Goal: Check status: Check status

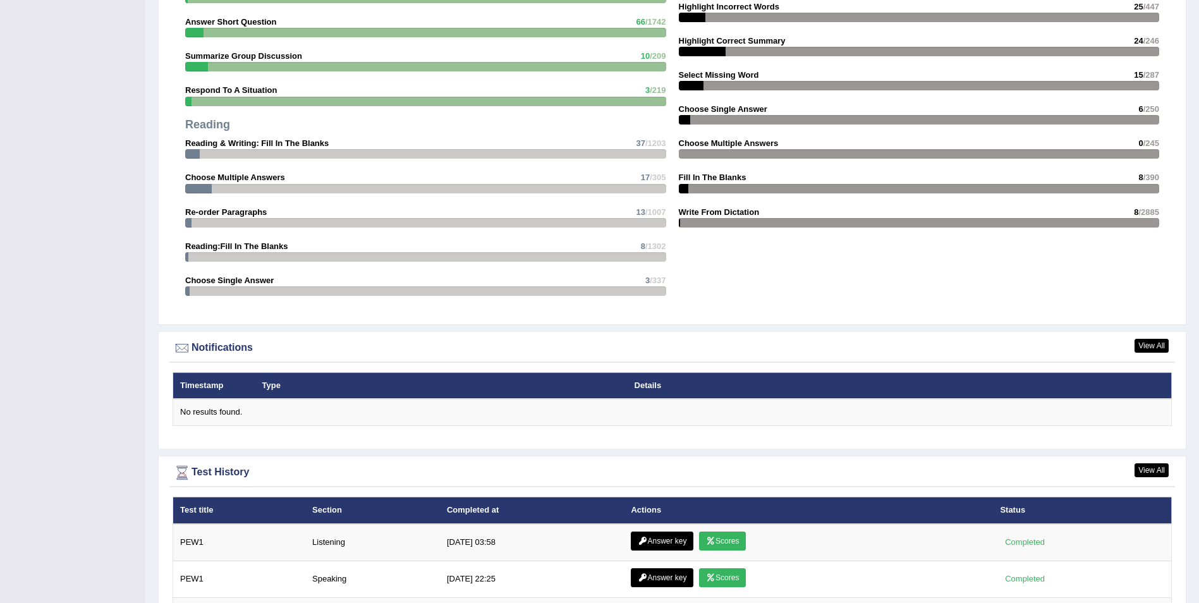
scroll to position [1423, 0]
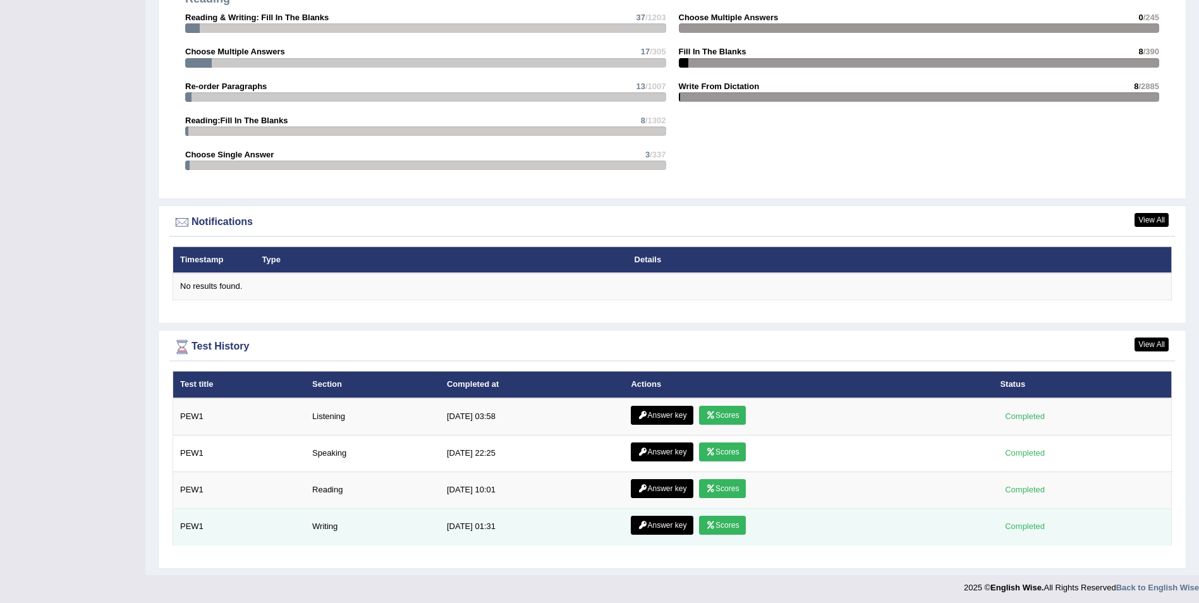
click at [720, 530] on link "Scores" at bounding box center [722, 525] width 47 height 19
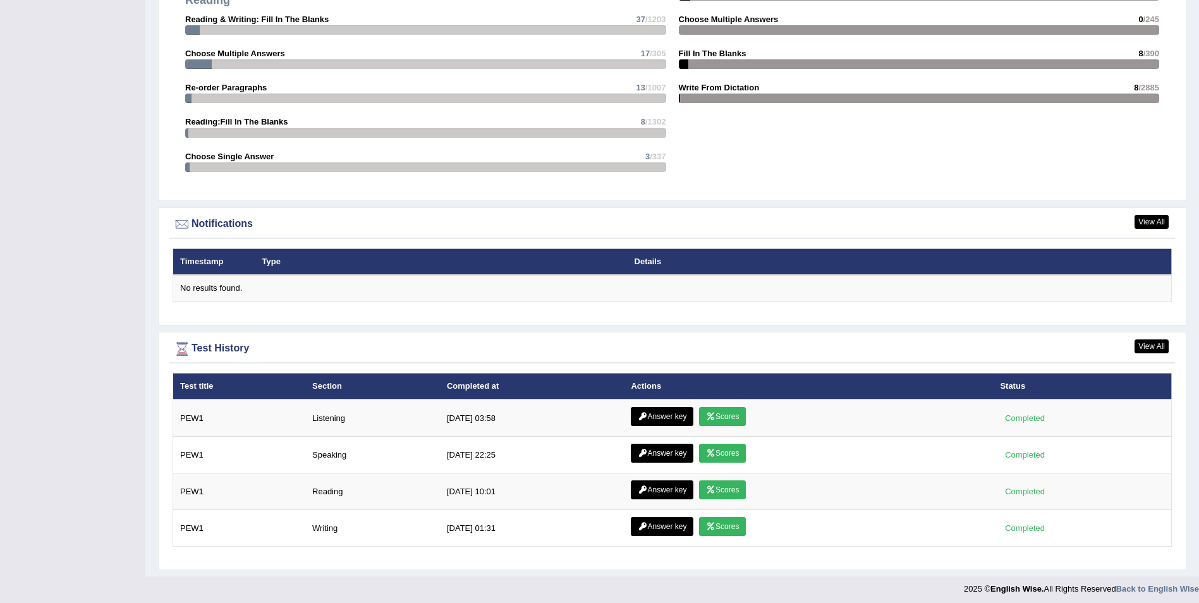
scroll to position [1345, 0]
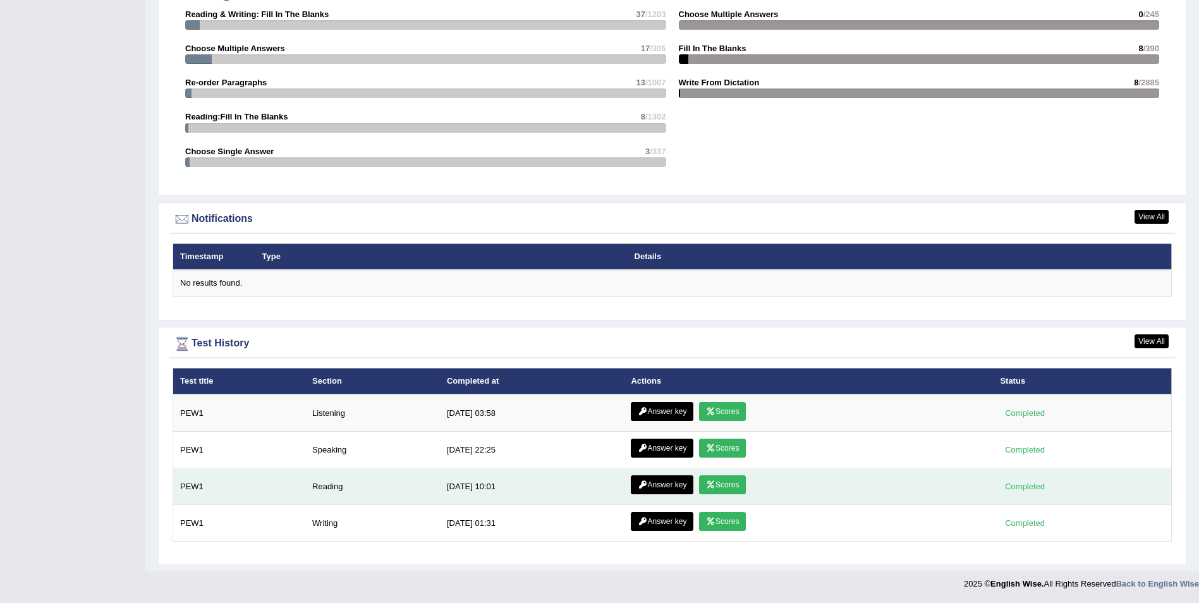
click at [733, 487] on link "Scores" at bounding box center [722, 484] width 47 height 19
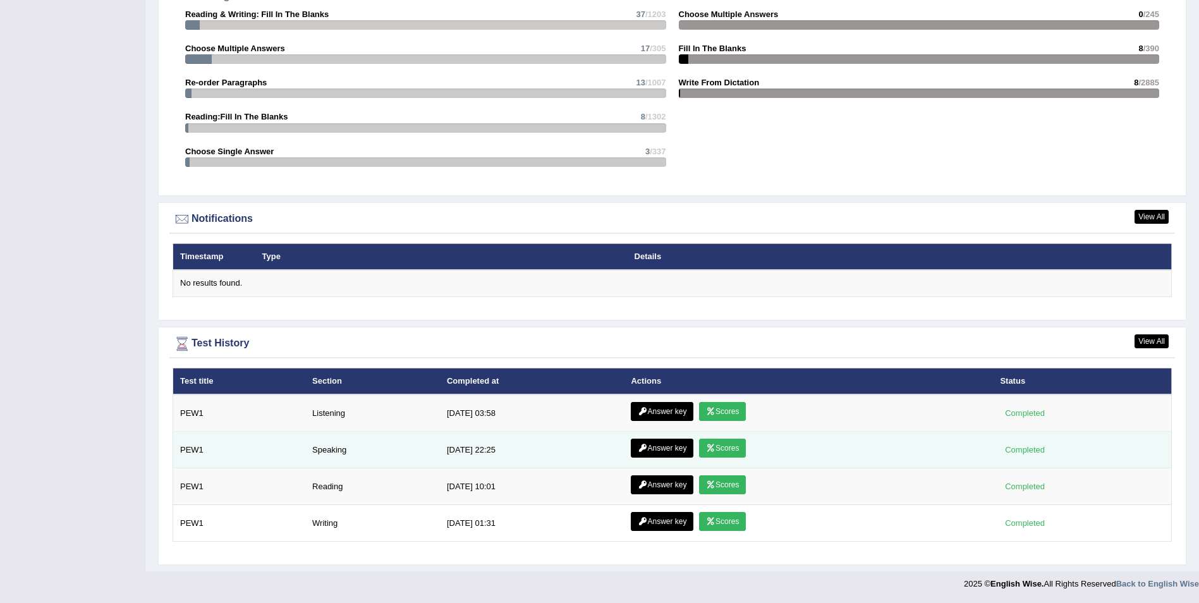
click at [731, 446] on link "Scores" at bounding box center [722, 448] width 47 height 19
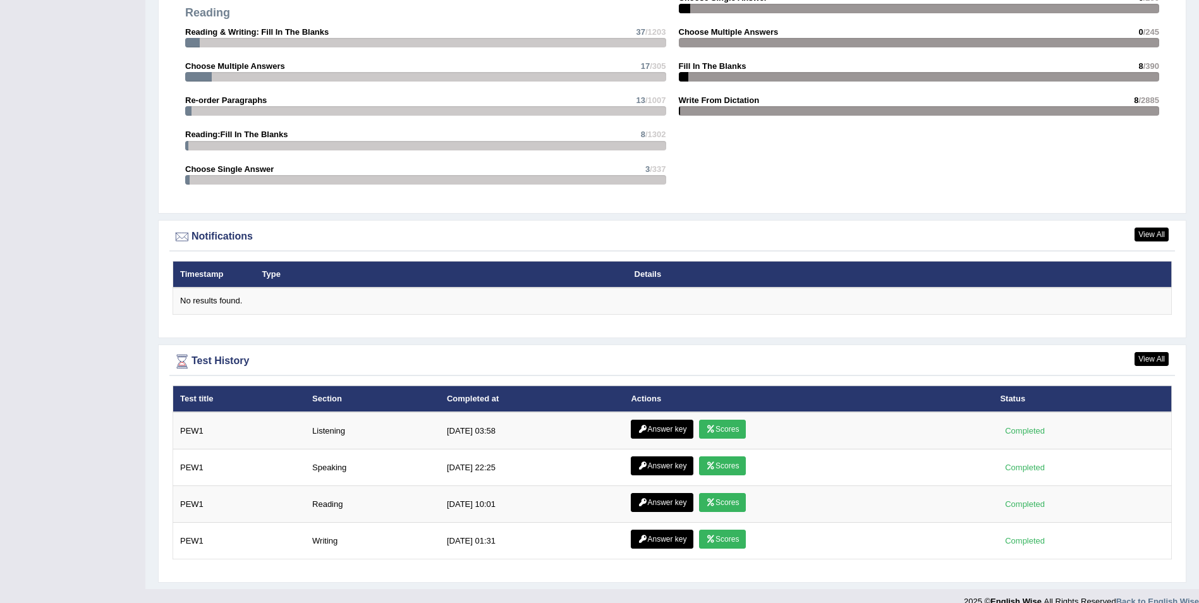
scroll to position [1345, 0]
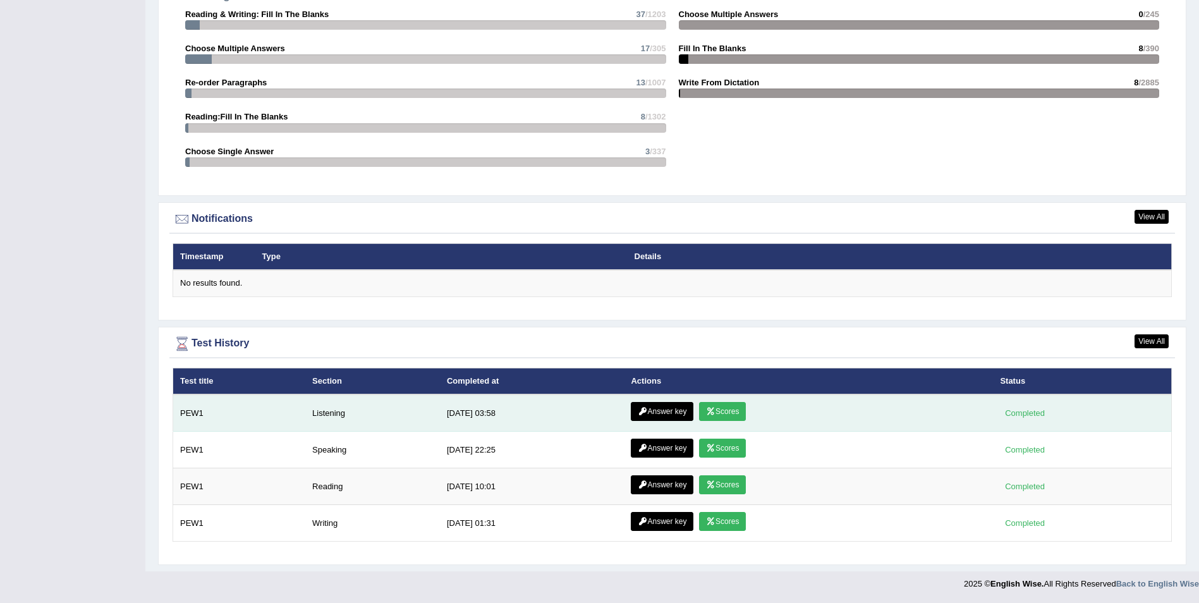
click at [722, 415] on link "Scores" at bounding box center [722, 411] width 47 height 19
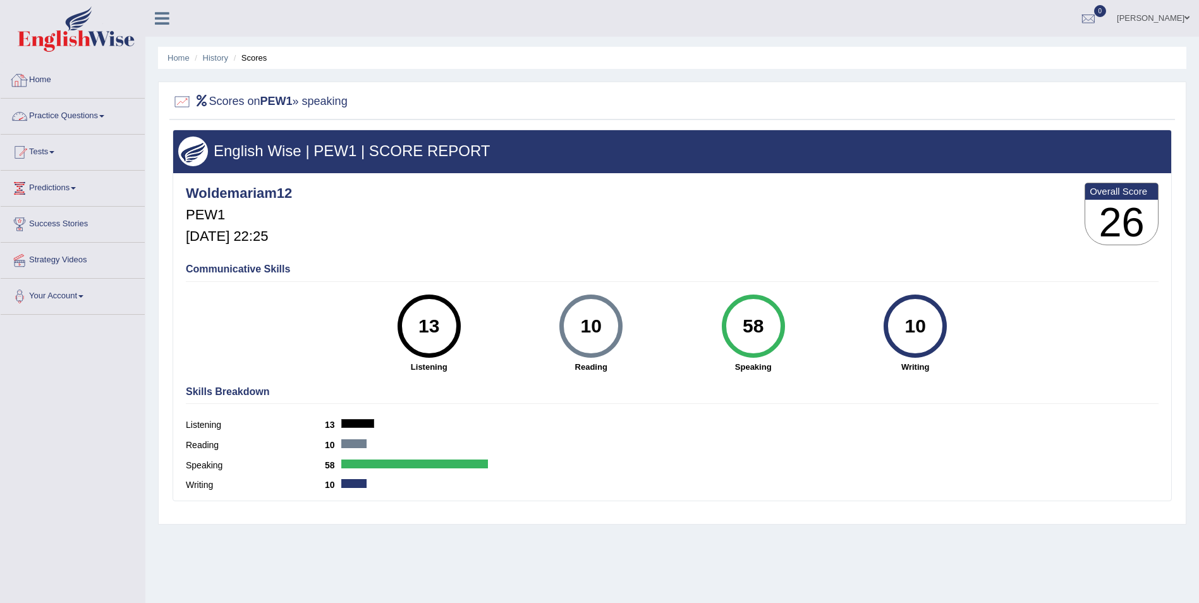
click at [54, 75] on link "Home" at bounding box center [73, 79] width 144 height 32
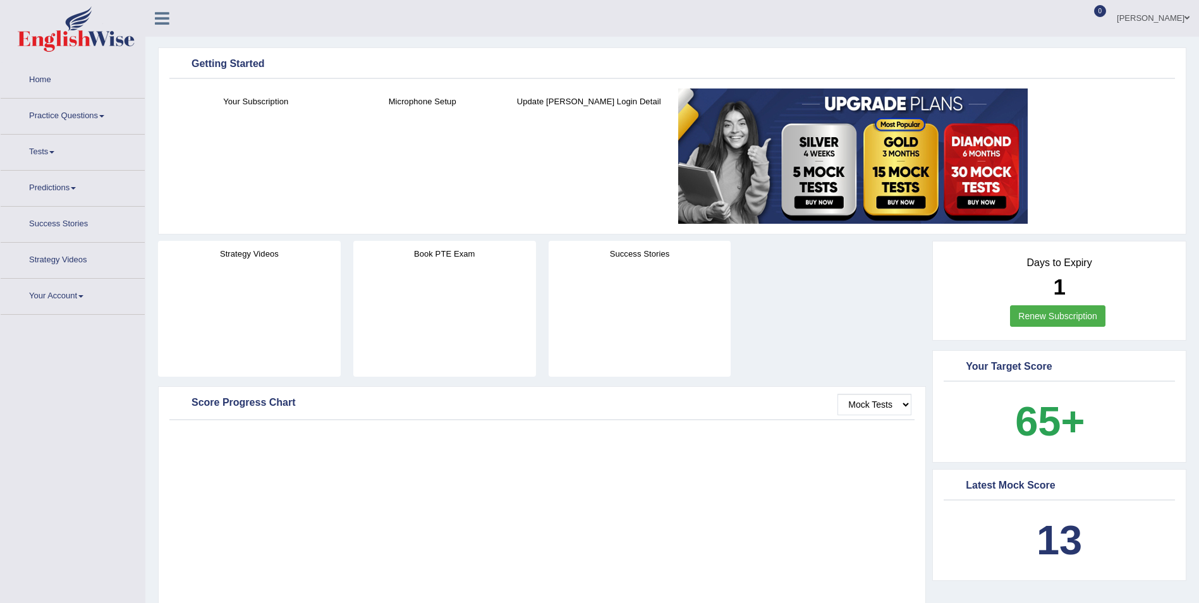
click at [37, 137] on link "Tests" at bounding box center [73, 151] width 144 height 32
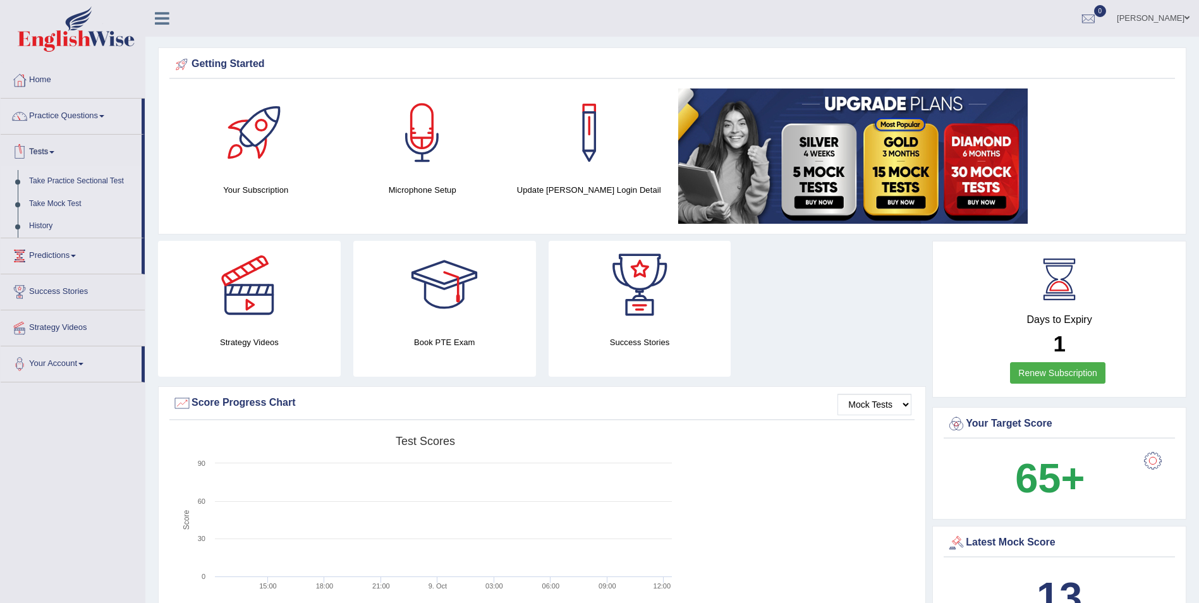
click at [61, 154] on link "Tests" at bounding box center [71, 151] width 141 height 32
